Goal: Navigation & Orientation: Find specific page/section

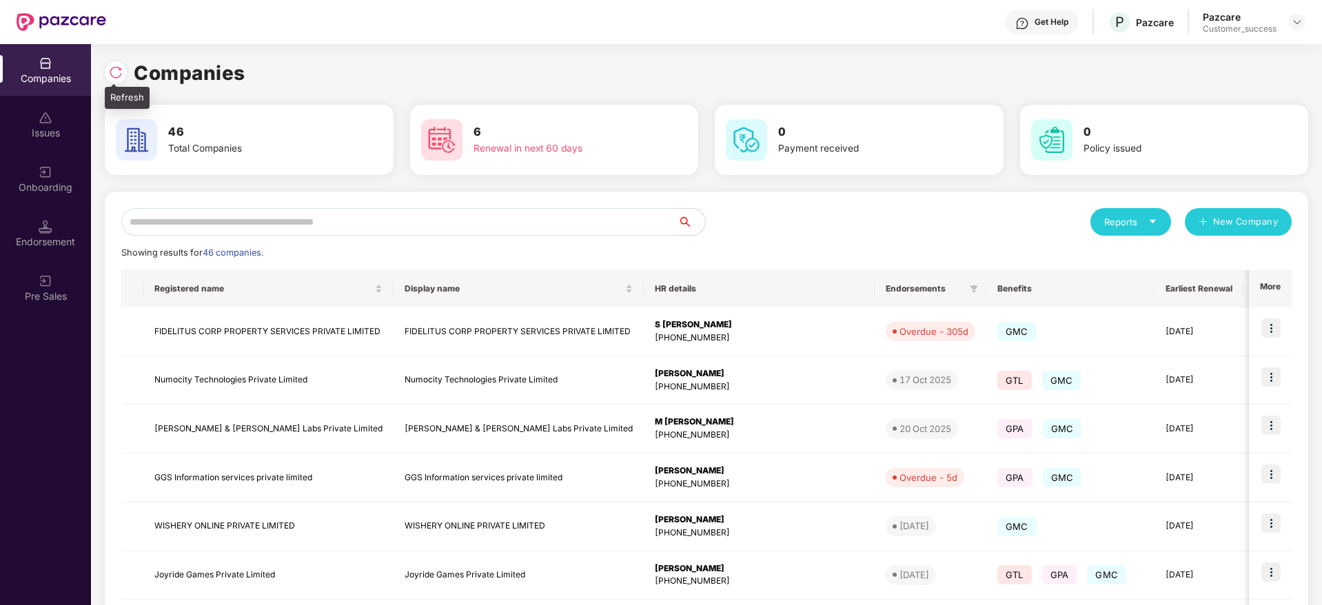
click at [114, 75] on img at bounding box center [116, 72] width 14 height 14
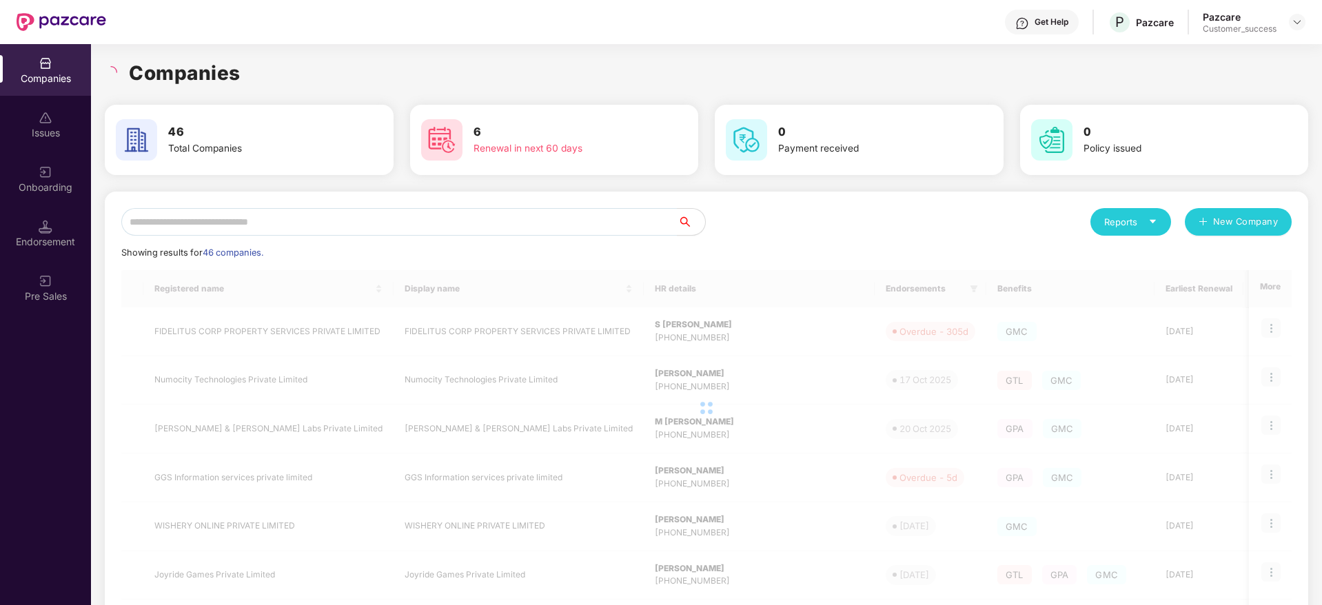
click at [227, 72] on h1 "Companies" at bounding box center [185, 73] width 112 height 30
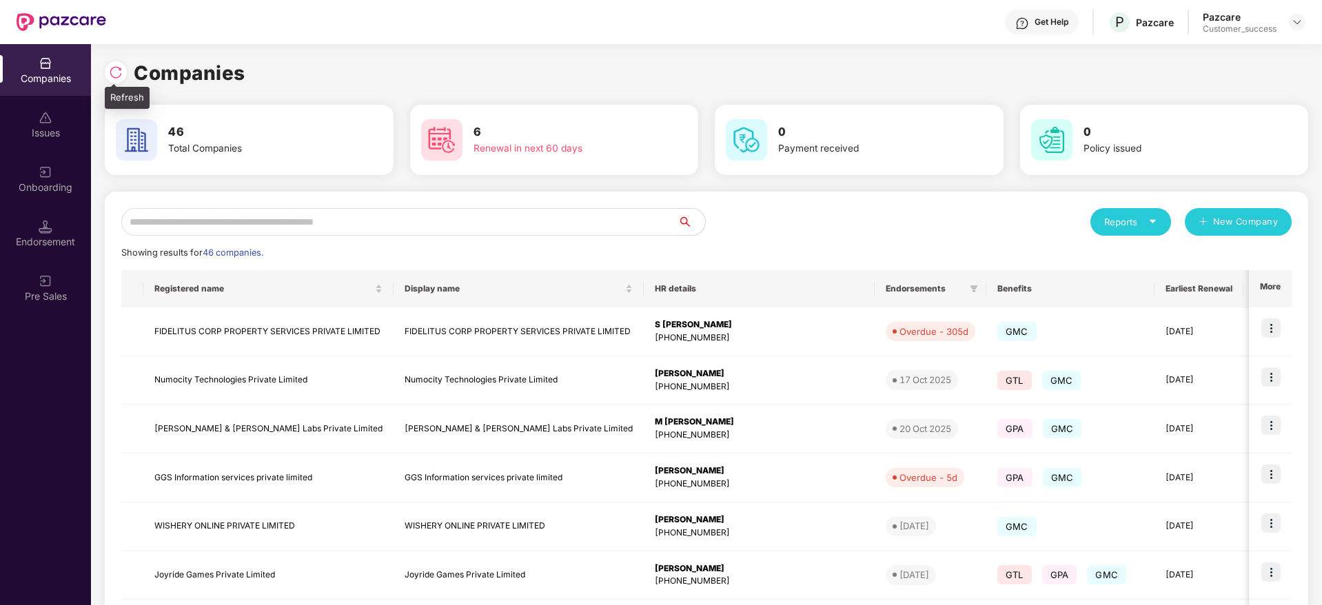
click at [110, 77] on img at bounding box center [116, 72] width 14 height 14
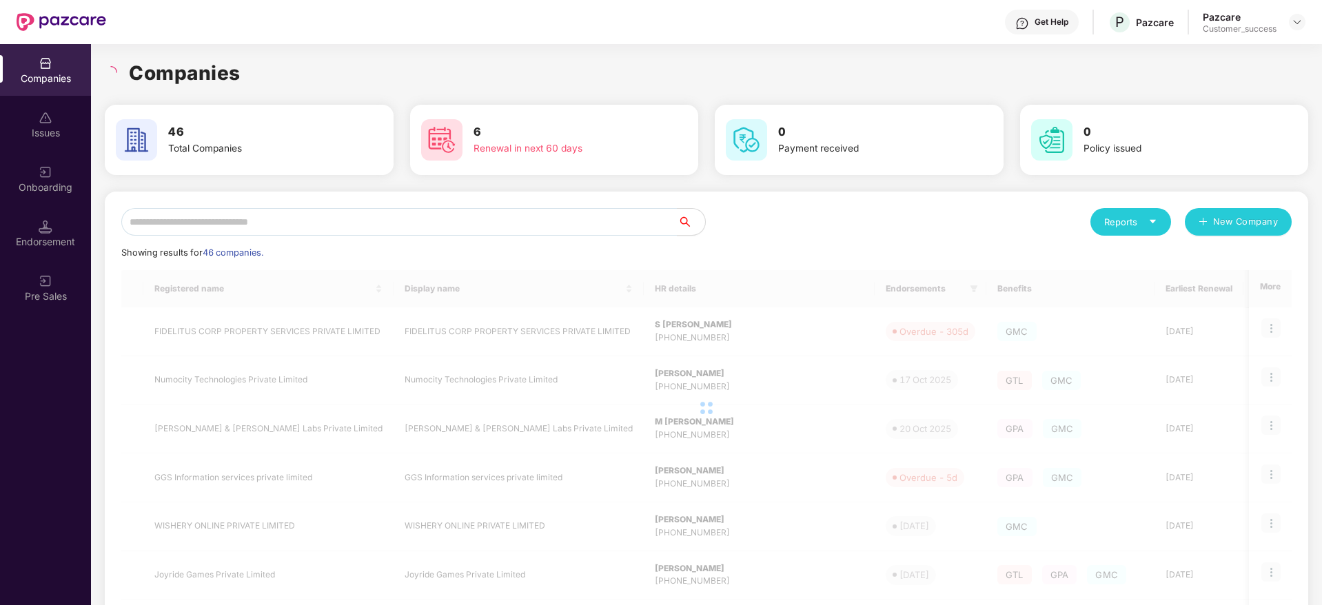
click at [259, 55] on div "Companies 46 Total Companies 6 Renewal in next 60 days 0 Payment received 0 Pol…" at bounding box center [706, 458] width 1203 height 828
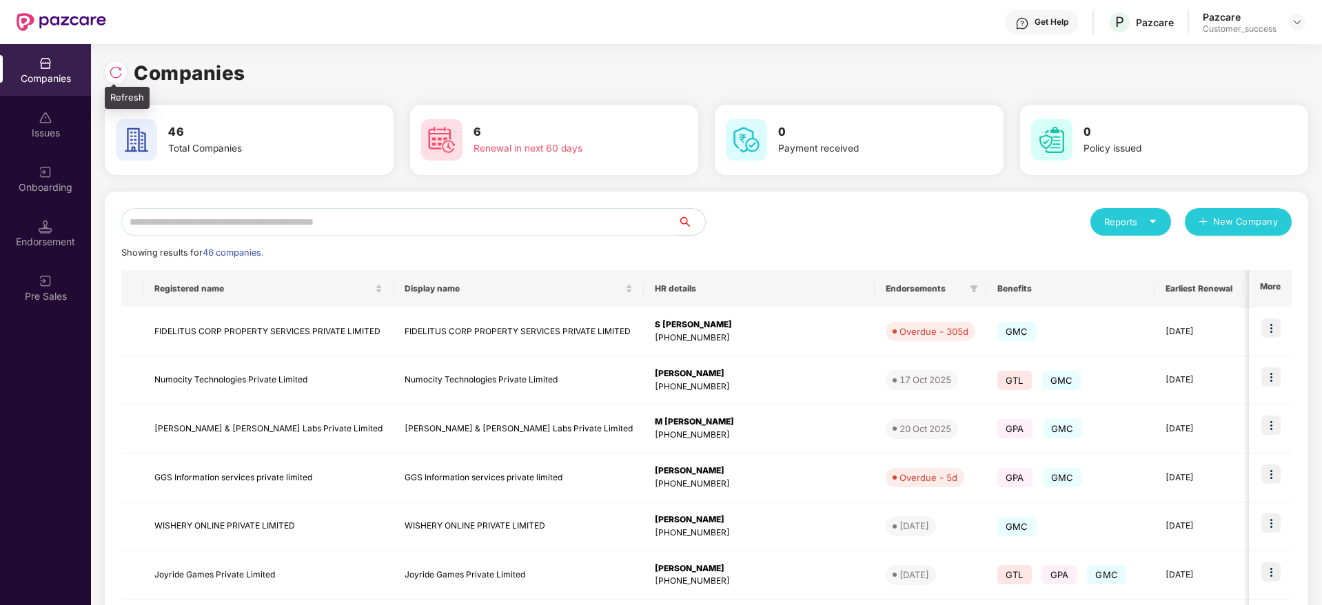
click at [119, 72] on img at bounding box center [116, 72] width 14 height 14
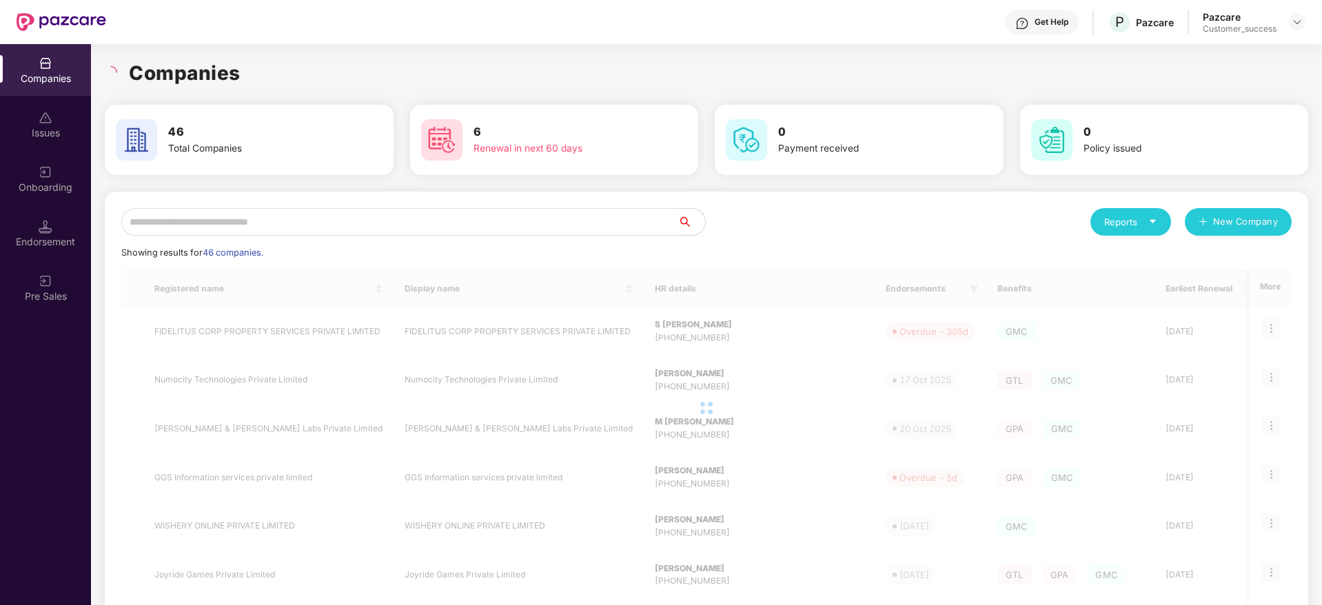
click at [220, 66] on h1 "Companies" at bounding box center [185, 73] width 112 height 30
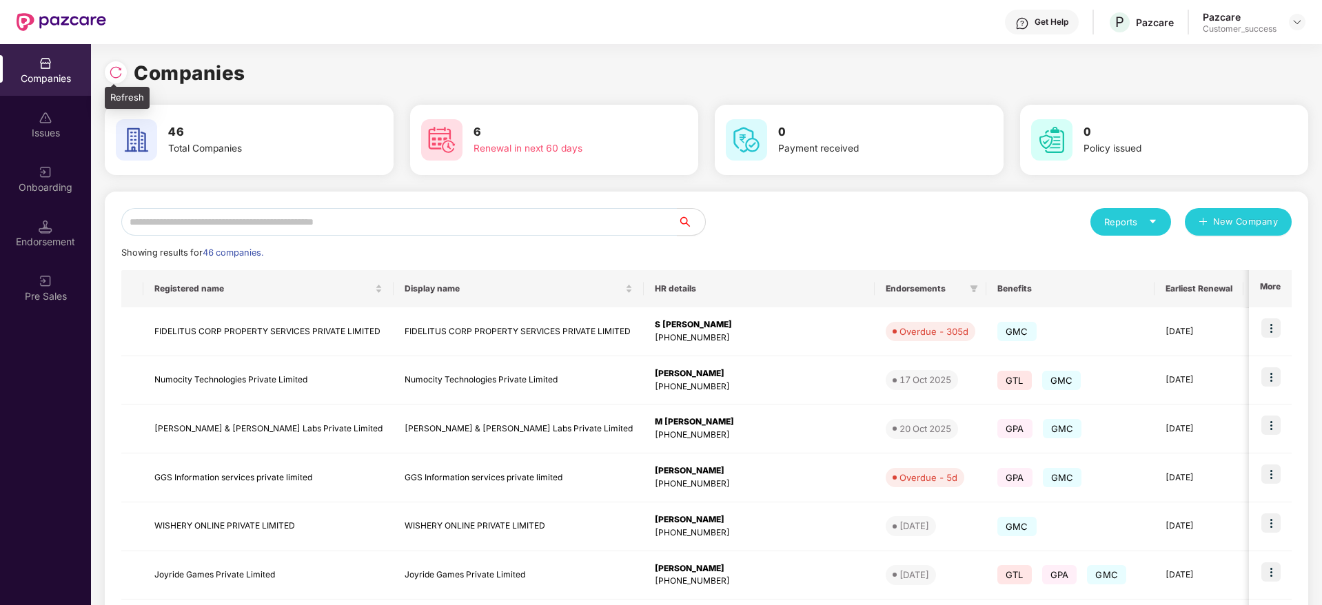
click at [121, 65] on img at bounding box center [116, 72] width 14 height 14
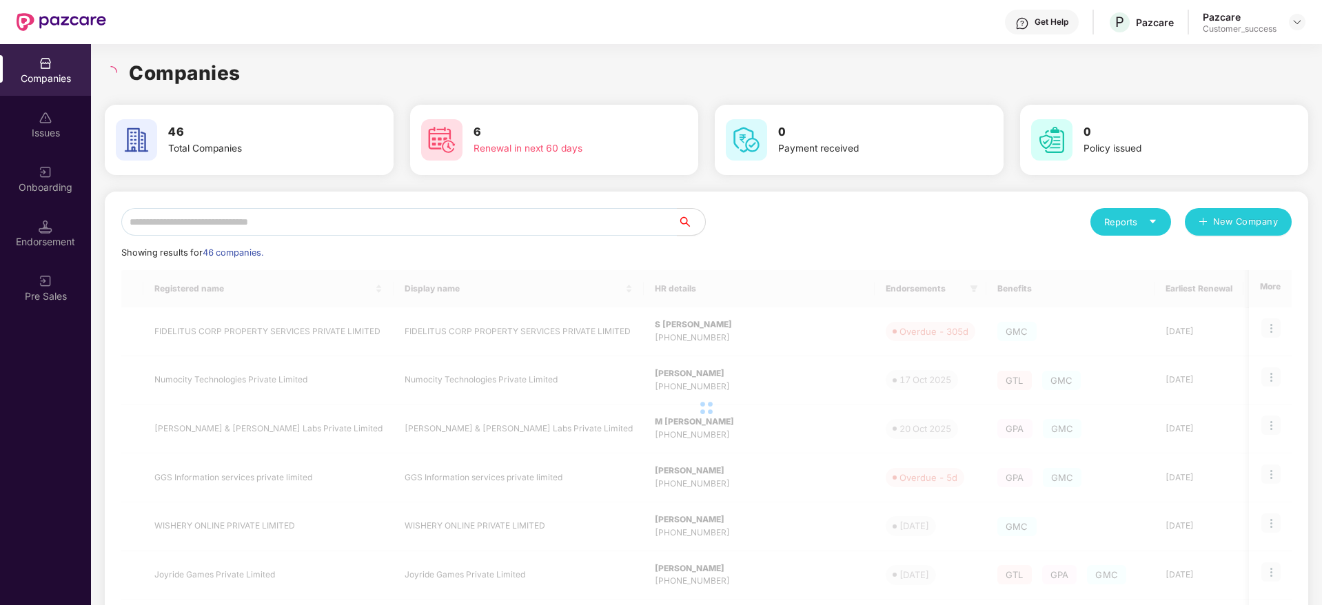
click at [264, 69] on div "Companies" at bounding box center [706, 73] width 1203 height 30
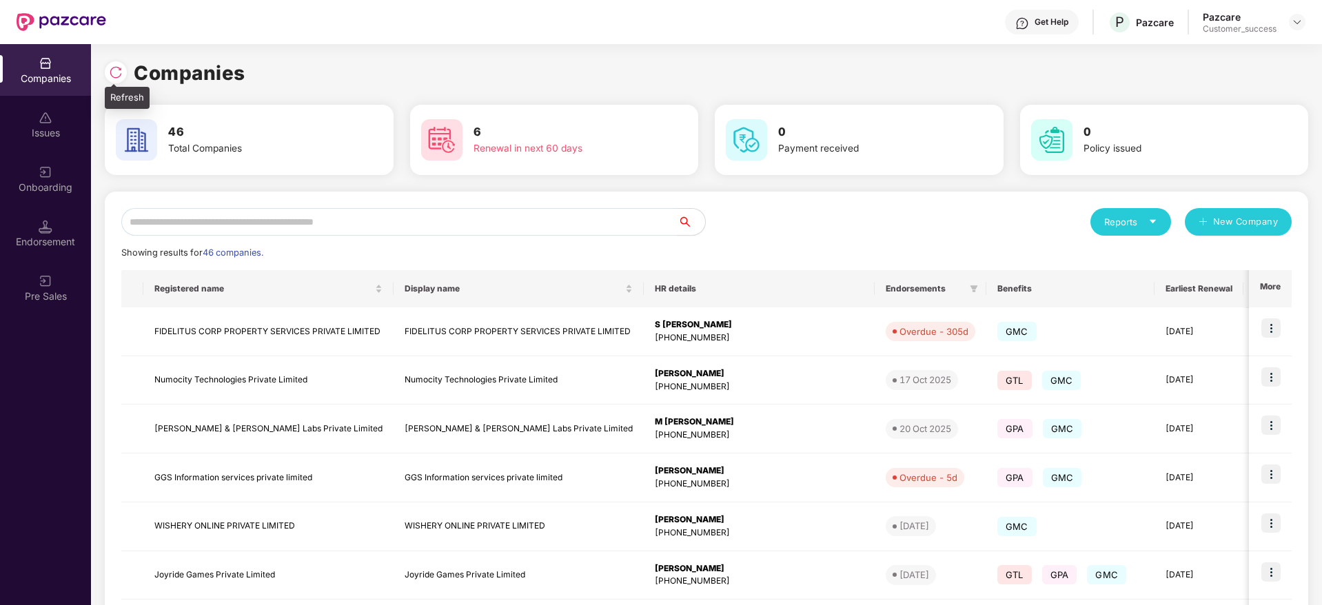
click at [120, 70] on img at bounding box center [116, 72] width 14 height 14
click at [118, 74] on img at bounding box center [116, 72] width 14 height 14
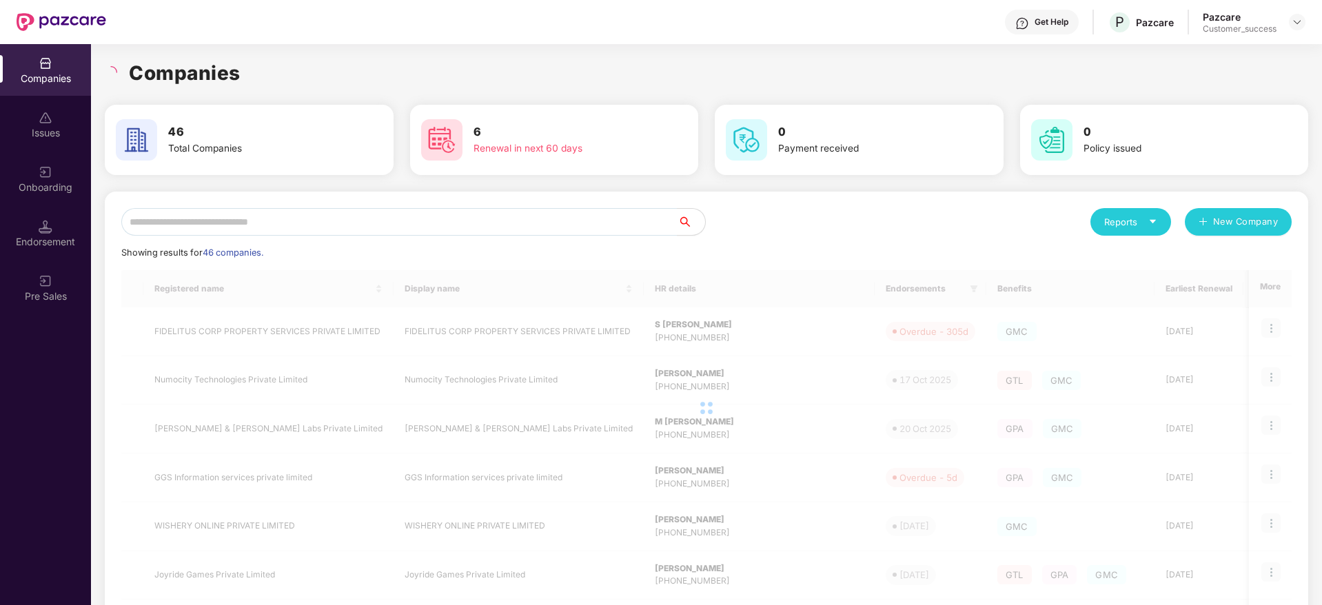
click at [298, 71] on div "Companies" at bounding box center [706, 73] width 1203 height 30
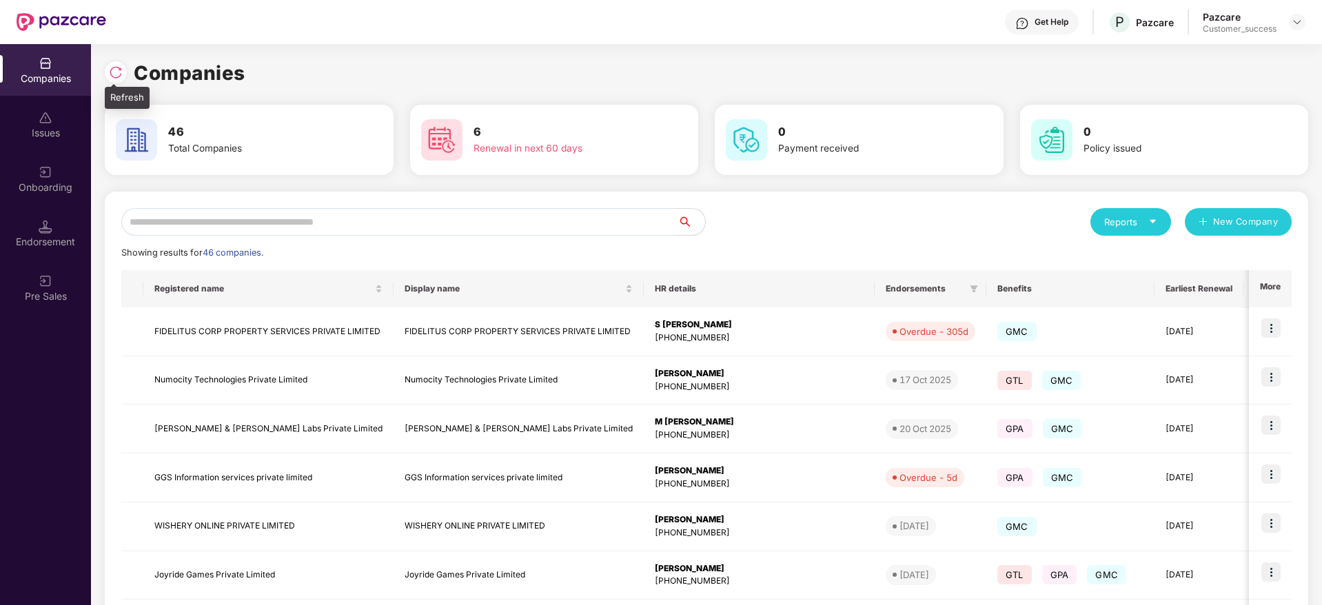
click at [113, 71] on img at bounding box center [116, 72] width 14 height 14
click at [117, 74] on img at bounding box center [116, 72] width 14 height 14
click at [120, 72] on img at bounding box center [116, 72] width 14 height 14
click at [115, 84] on span at bounding box center [113, 85] width 7 height 3
click at [115, 72] on img at bounding box center [116, 72] width 14 height 14
